Goal: Find specific page/section: Find specific page/section

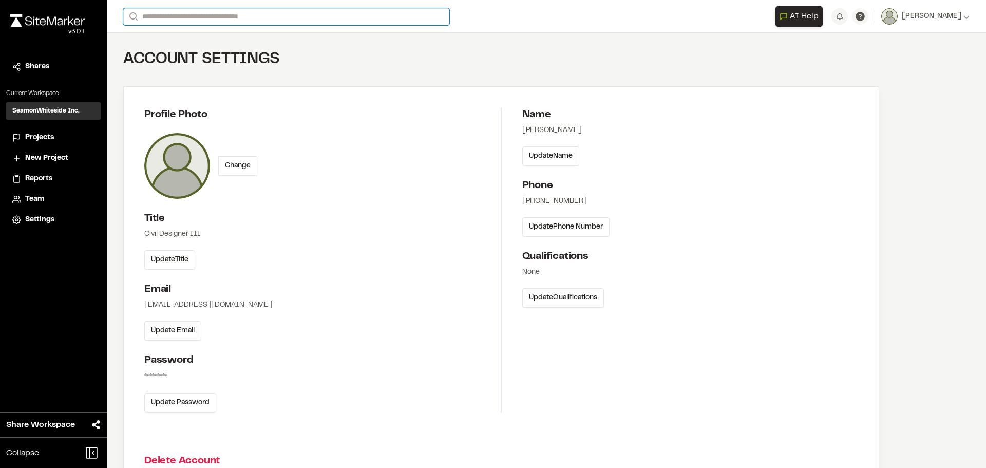
click at [200, 18] on input "Search" at bounding box center [286, 16] width 326 height 17
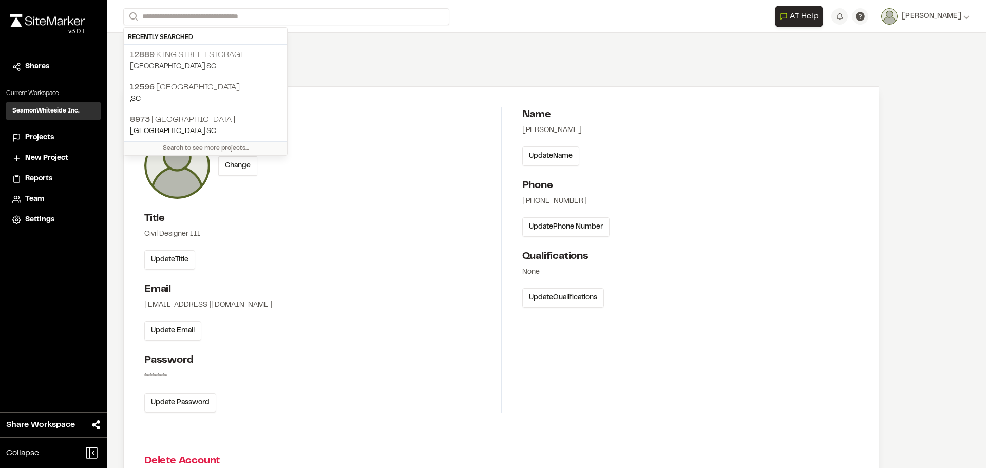
click at [203, 65] on p "[GEOGRAPHIC_DATA] , [GEOGRAPHIC_DATA]" at bounding box center [205, 66] width 151 height 11
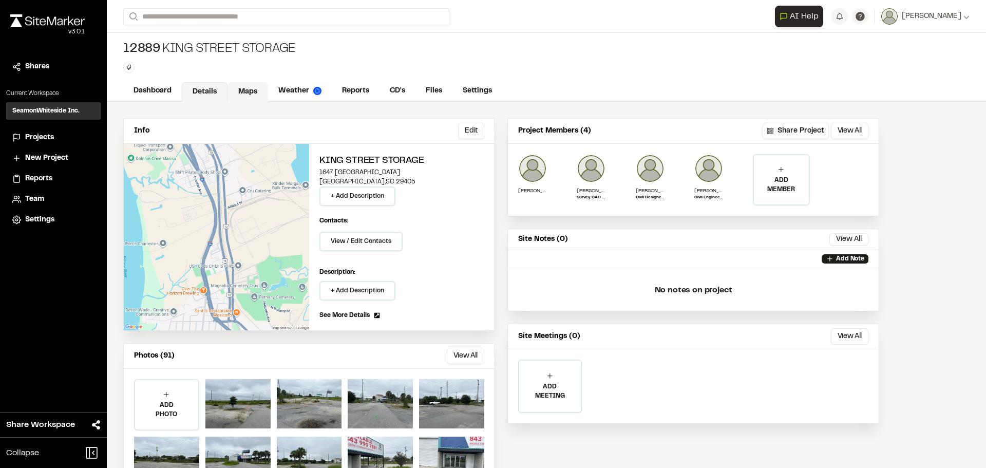
click at [244, 96] on link "Maps" at bounding box center [247, 92] width 41 height 20
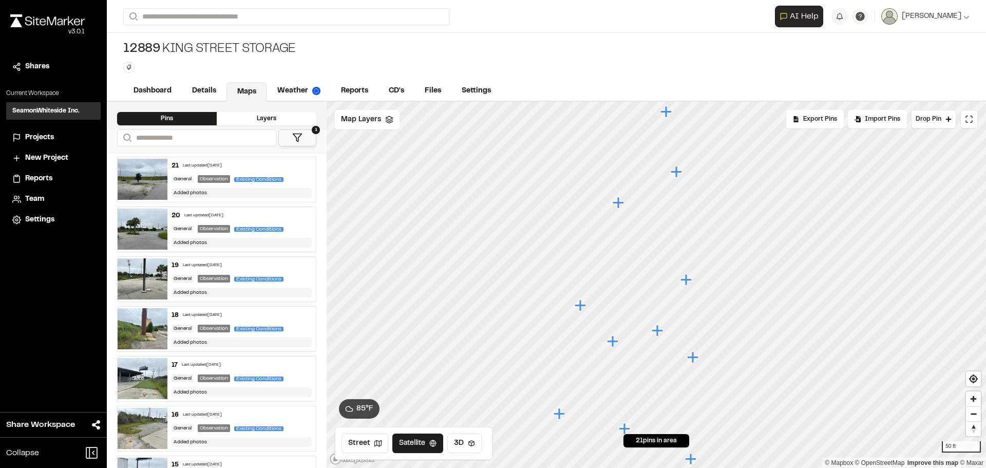
click at [684, 281] on icon "Map marker" at bounding box center [685, 279] width 11 height 11
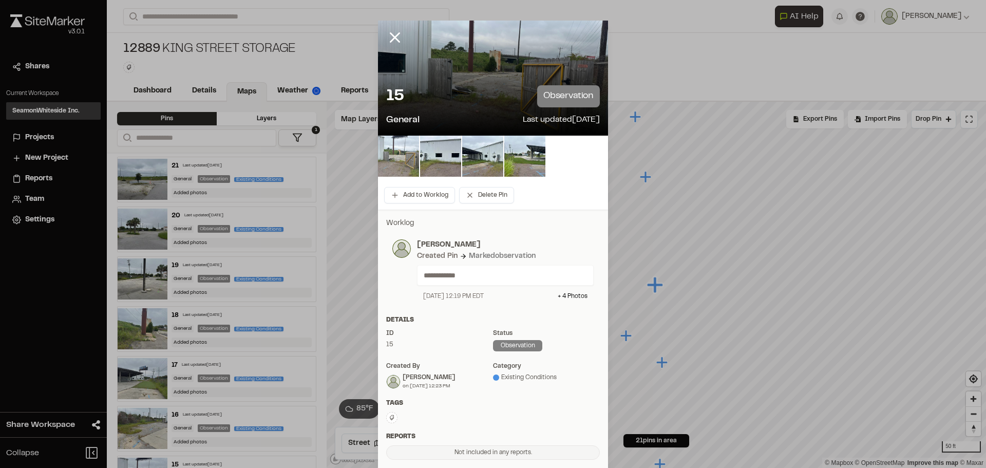
click at [385, 151] on img at bounding box center [398, 156] width 41 height 41
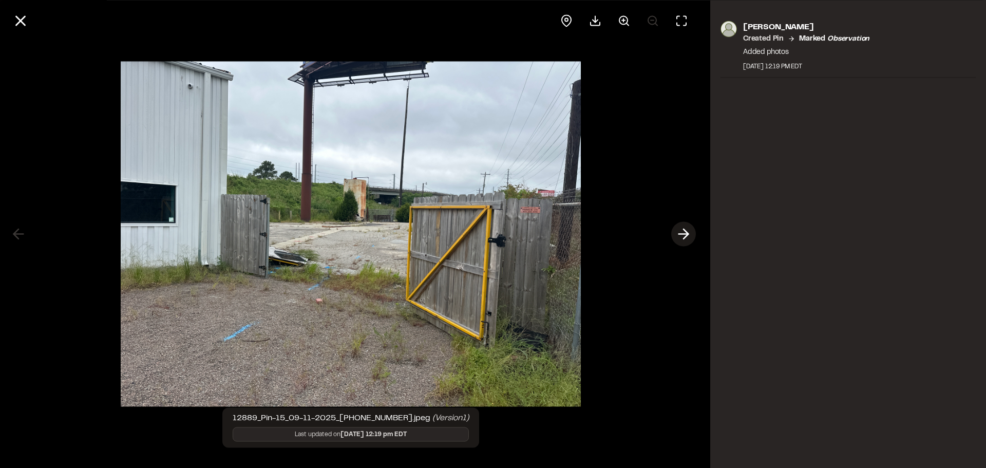
click at [677, 233] on icon at bounding box center [683, 233] width 16 height 17
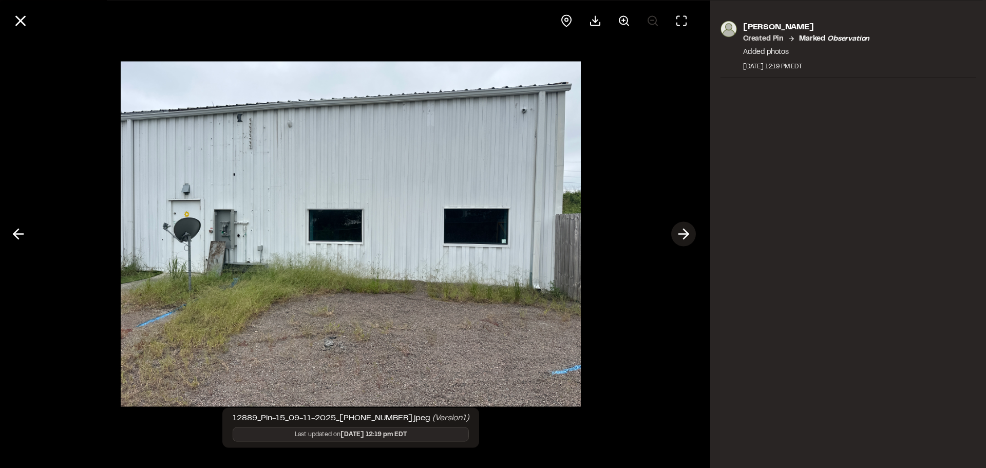
click at [677, 233] on icon at bounding box center [683, 233] width 16 height 17
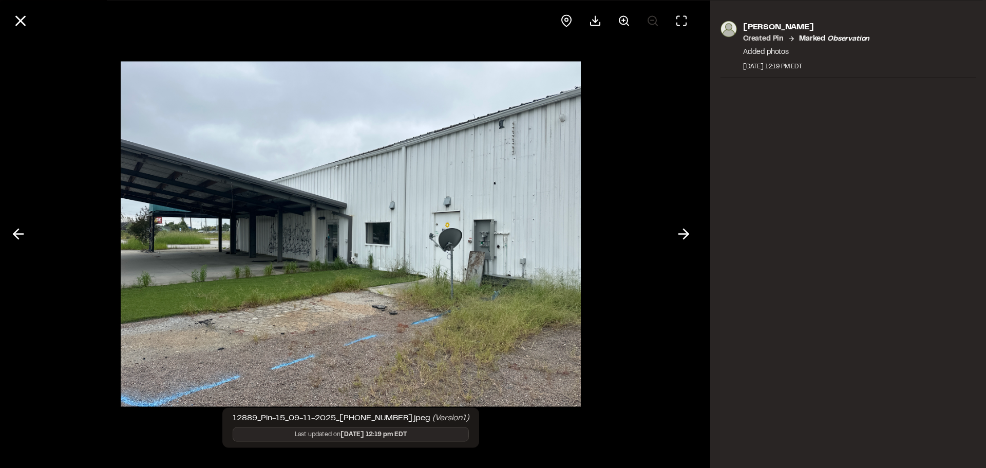
click at [871, 220] on div "[PERSON_NAME] Created Pin Marked observation Added photos [DATE] 12:19 PM EDT" at bounding box center [848, 234] width 276 height 468
click at [690, 239] on icon at bounding box center [683, 233] width 16 height 17
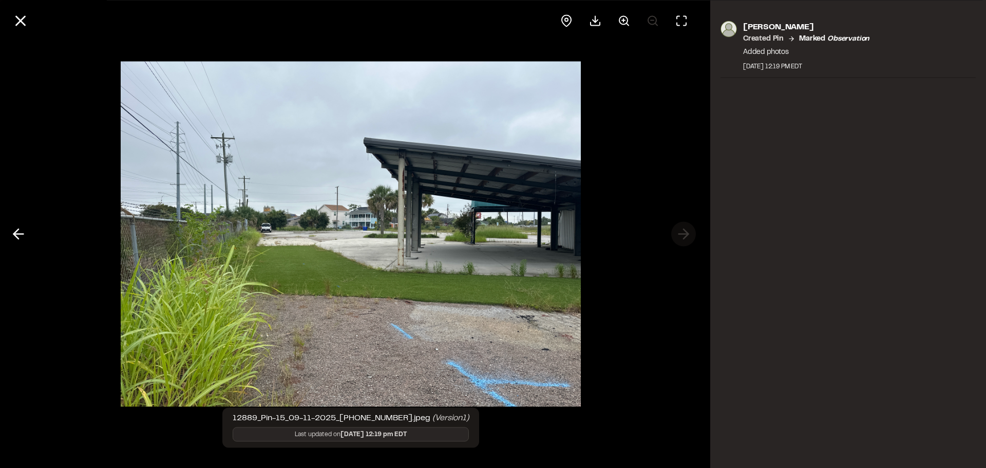
click at [690, 239] on div at bounding box center [351, 234] width 702 height 468
